Goal: Transaction & Acquisition: Purchase product/service

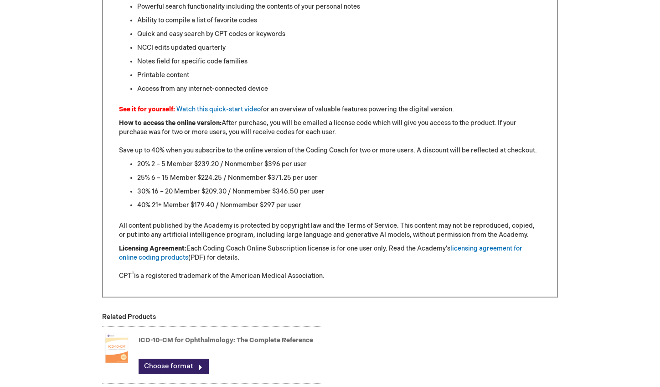
scroll to position [903, 0]
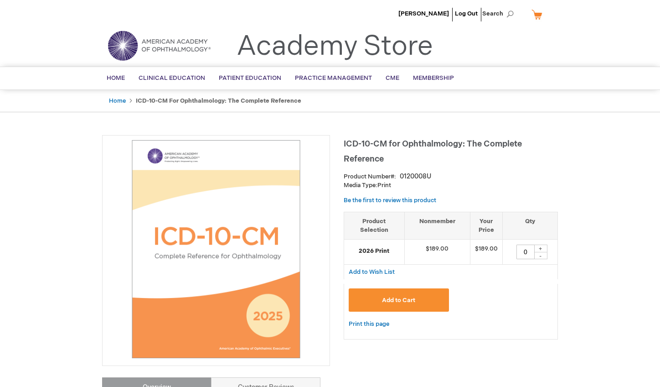
click at [417, 294] on button "Add to Cart" at bounding box center [399, 299] width 100 height 23
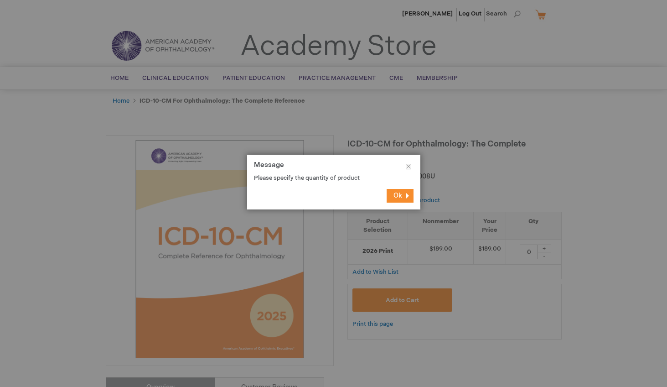
click at [400, 187] on footer "Ok" at bounding box center [333, 195] width 173 height 27
click at [548, 249] on div at bounding box center [333, 193] width 667 height 387
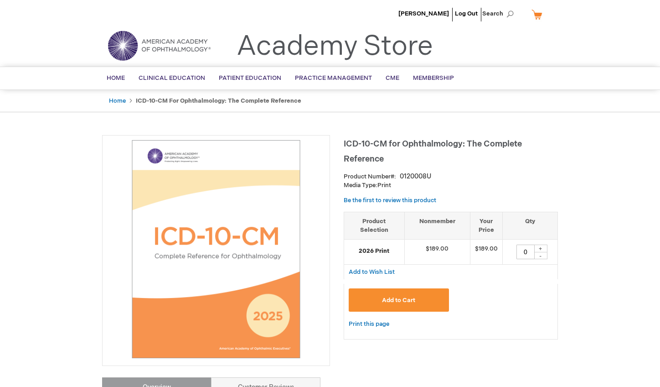
click at [536, 248] on div "+" at bounding box center [541, 248] width 14 height 8
type input "1"
click at [426, 300] on button "Add to Cart" at bounding box center [399, 299] width 100 height 23
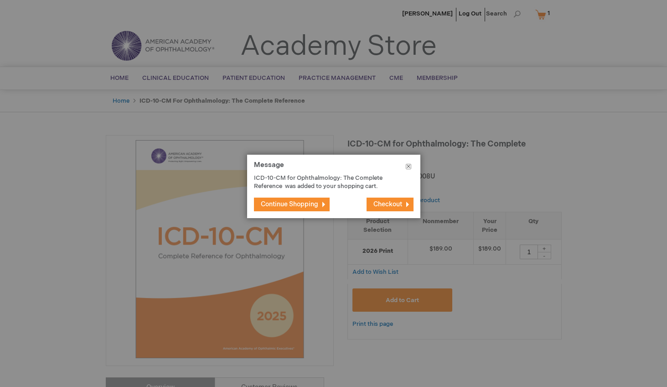
click at [406, 168] on button "Close" at bounding box center [409, 168] width 24 height 27
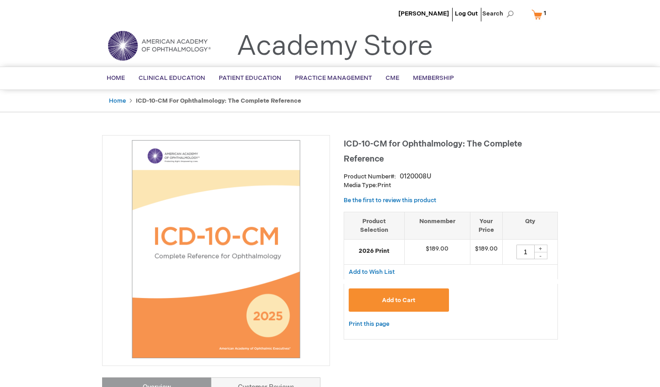
scroll to position [397, 0]
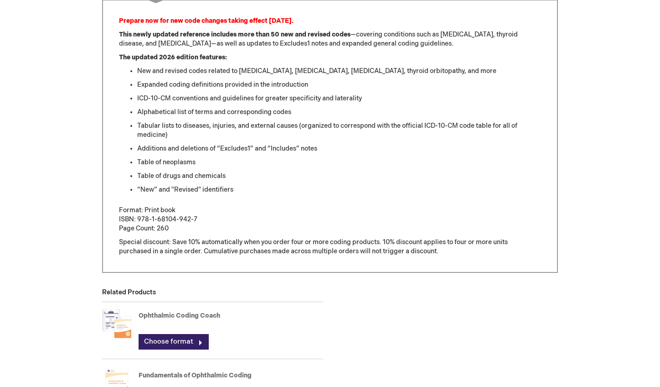
click at [176, 316] on link "Ophthalmic Coding Coach" at bounding box center [180, 315] width 82 height 8
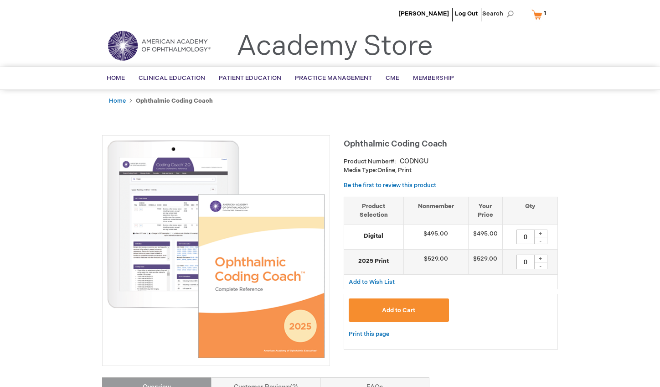
click at [543, 255] on div "+" at bounding box center [541, 258] width 14 height 8
type input "1"
click at [416, 316] on button "Add to Cart" at bounding box center [399, 309] width 100 height 23
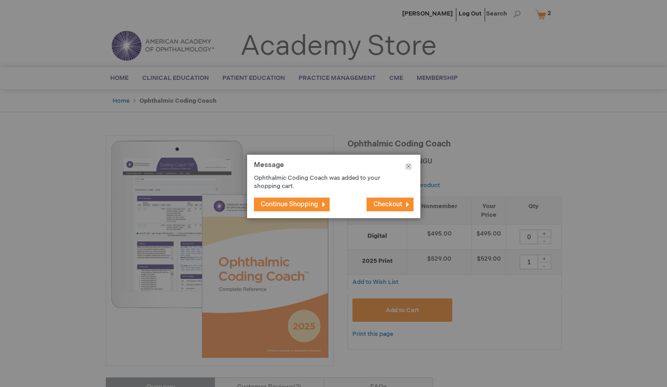
click at [409, 164] on button "Close" at bounding box center [409, 168] width 24 height 27
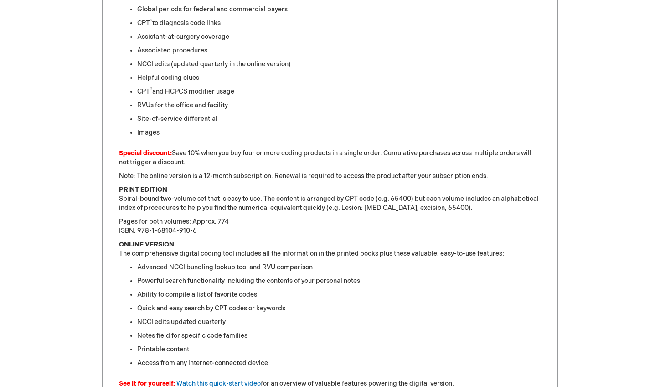
scroll to position [278, 0]
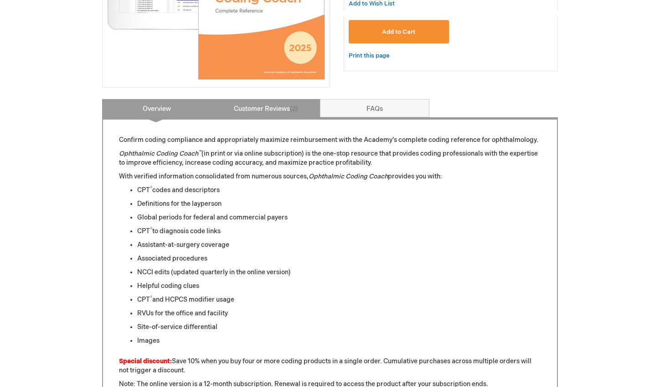
click at [290, 105] on span "2" at bounding box center [294, 109] width 8 height 8
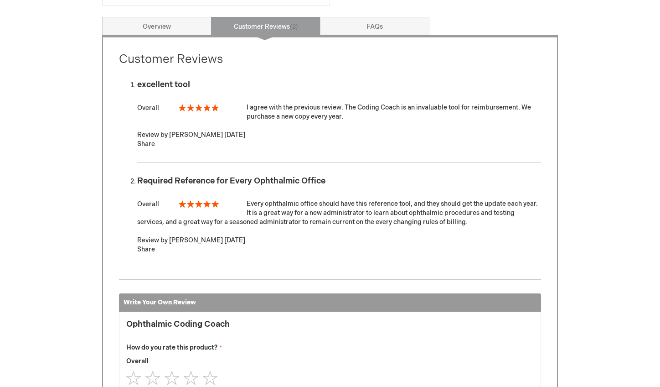
scroll to position [298, 0]
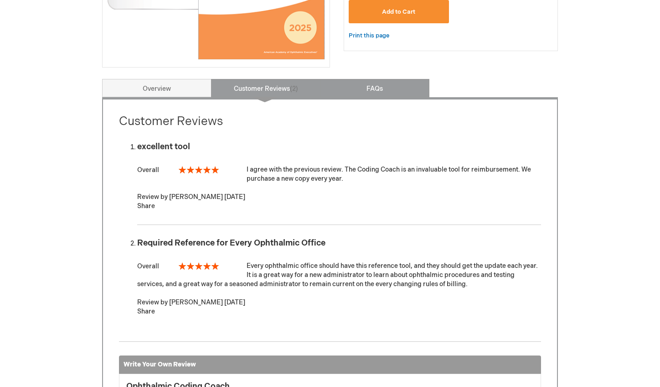
click at [344, 92] on link "FAQs" at bounding box center [374, 88] width 109 height 18
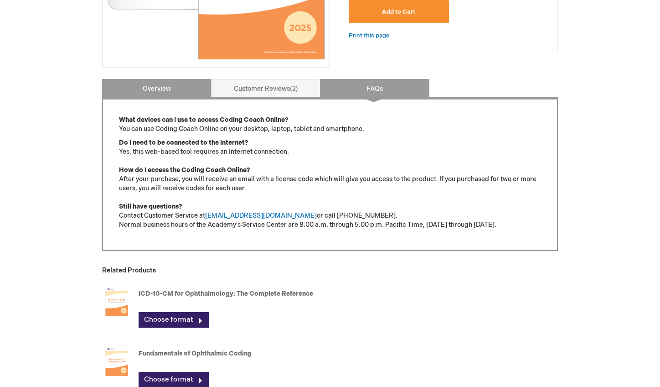
click at [165, 89] on link "Overview" at bounding box center [156, 88] width 109 height 18
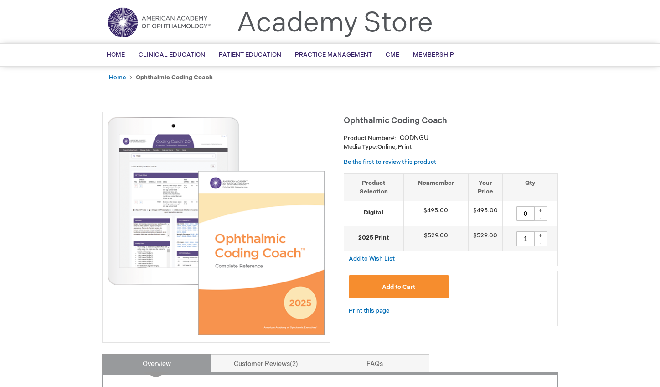
scroll to position [0, 0]
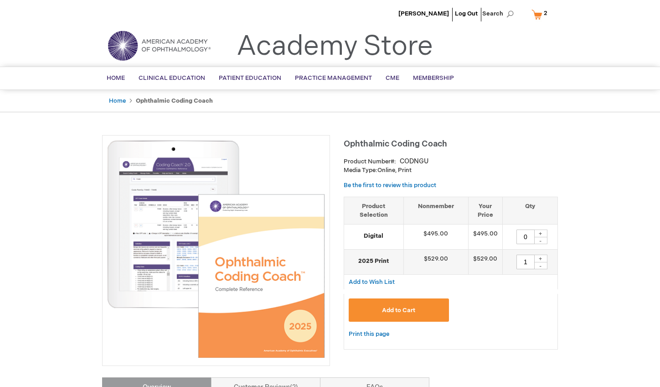
click at [176, 234] on img at bounding box center [216, 249] width 218 height 218
